Goal: Task Accomplishment & Management: Manage account settings

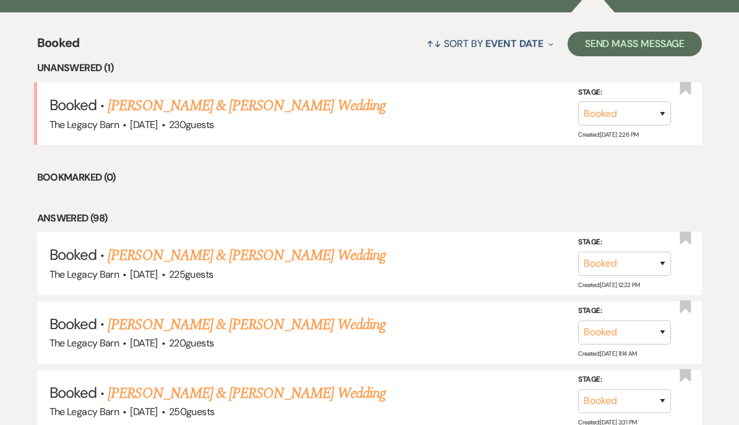
scroll to position [458, 0]
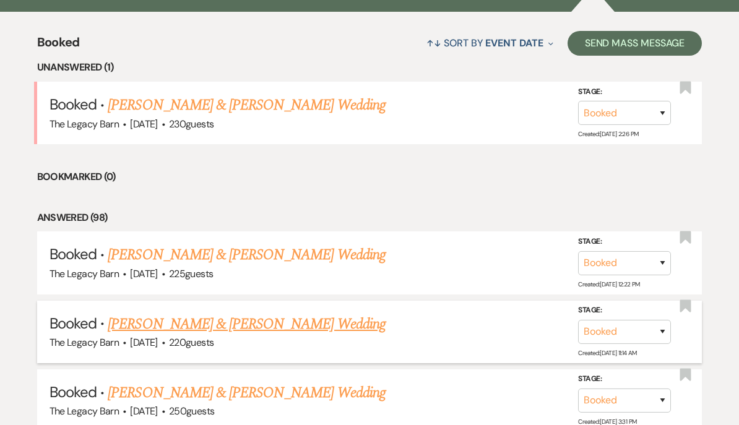
click at [140, 321] on link "[PERSON_NAME] & [PERSON_NAME] Wedding" at bounding box center [246, 324] width 277 height 22
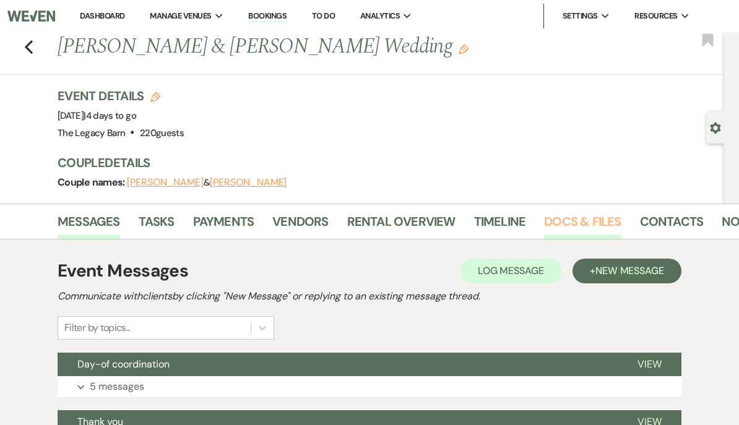
click at [559, 218] on link "Docs & Files" at bounding box center [582, 225] width 77 height 27
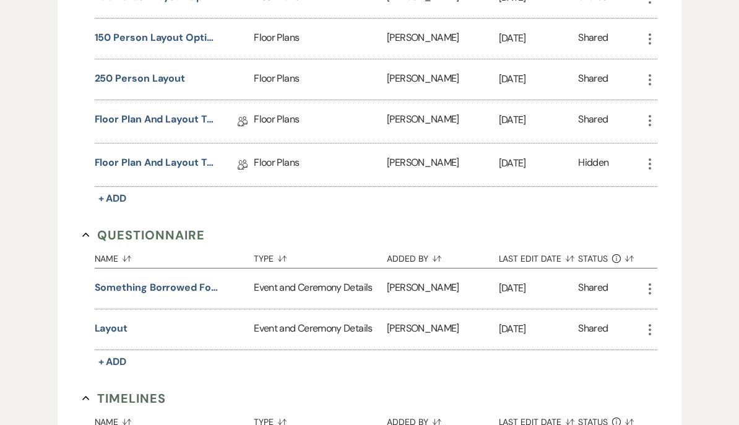
scroll to position [1100, 0]
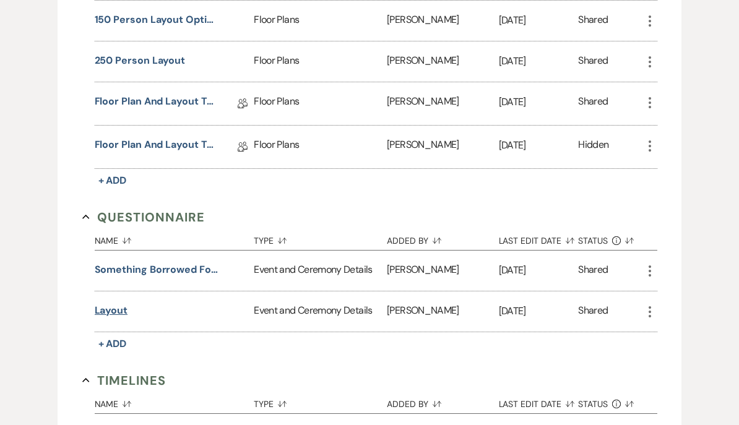
click at [105, 316] on button "layout" at bounding box center [111, 310] width 33 height 15
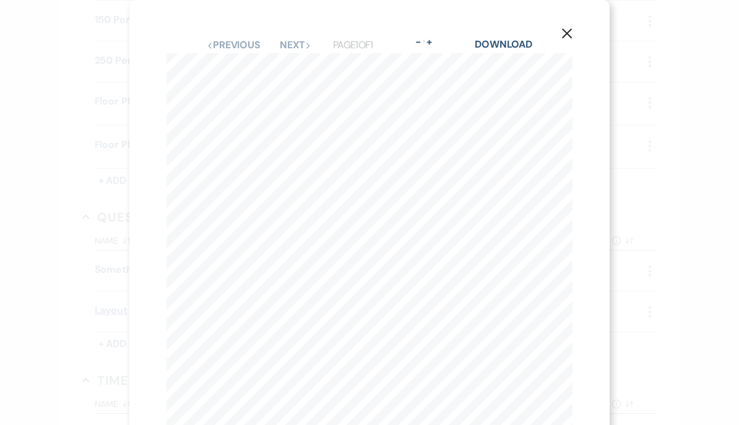
scroll to position [0, 0]
click at [573, 33] on button "X" at bounding box center [566, 33] width 85 height 66
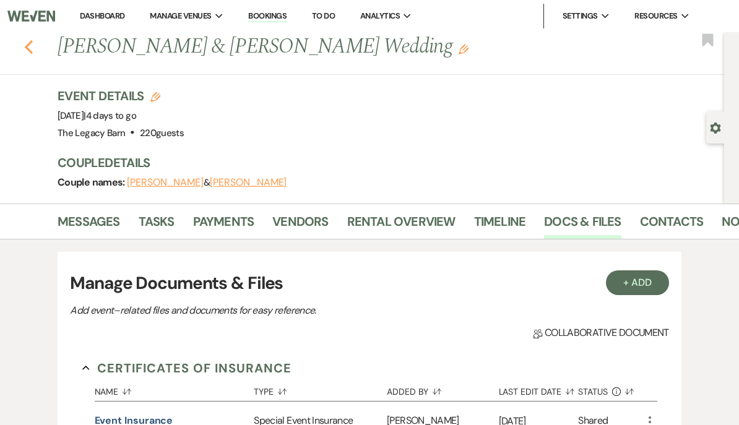
click at [32, 45] on icon "Previous" at bounding box center [28, 47] width 9 height 15
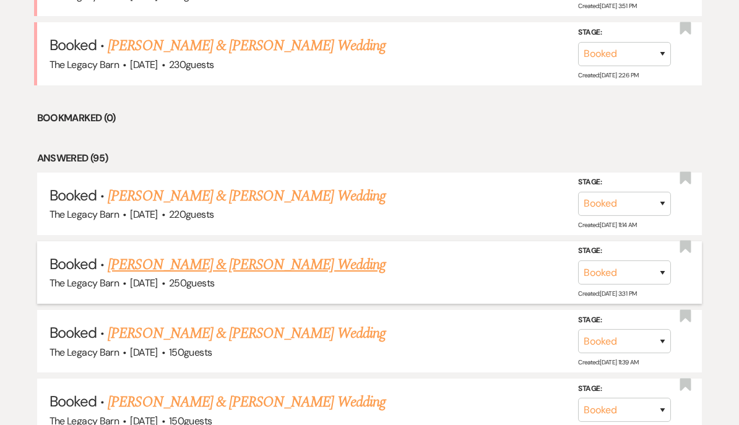
scroll to position [655, 0]
click at [168, 259] on link "[PERSON_NAME] & [PERSON_NAME] Wedding" at bounding box center [246, 265] width 277 height 22
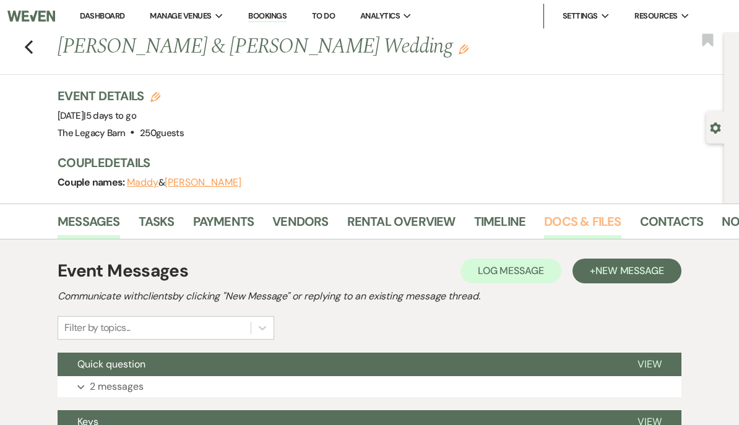
click at [579, 215] on link "Docs & Files" at bounding box center [582, 225] width 77 height 27
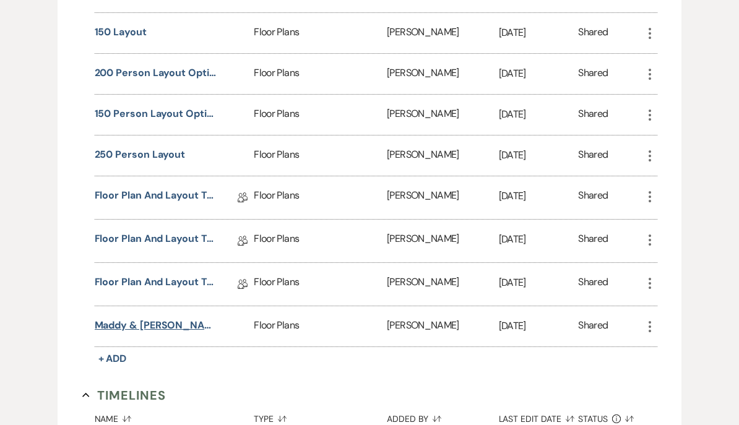
click at [116, 332] on button "Maddy & [PERSON_NAME] Floor Plan" at bounding box center [157, 326] width 124 height 15
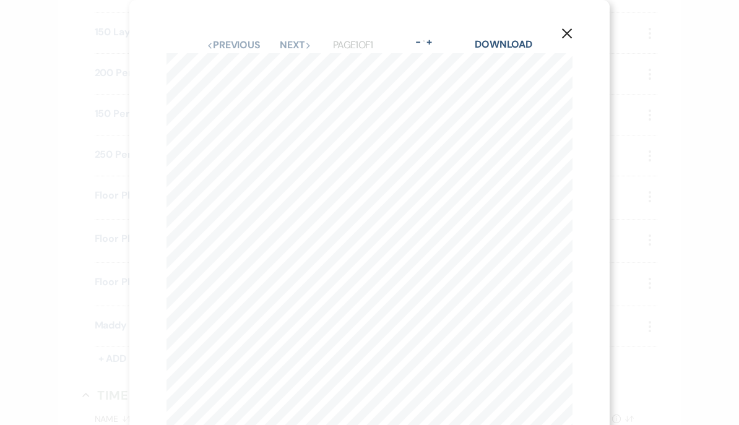
click at [567, 38] on icon "X" at bounding box center [566, 33] width 11 height 11
